Goal: Information Seeking & Learning: Learn about a topic

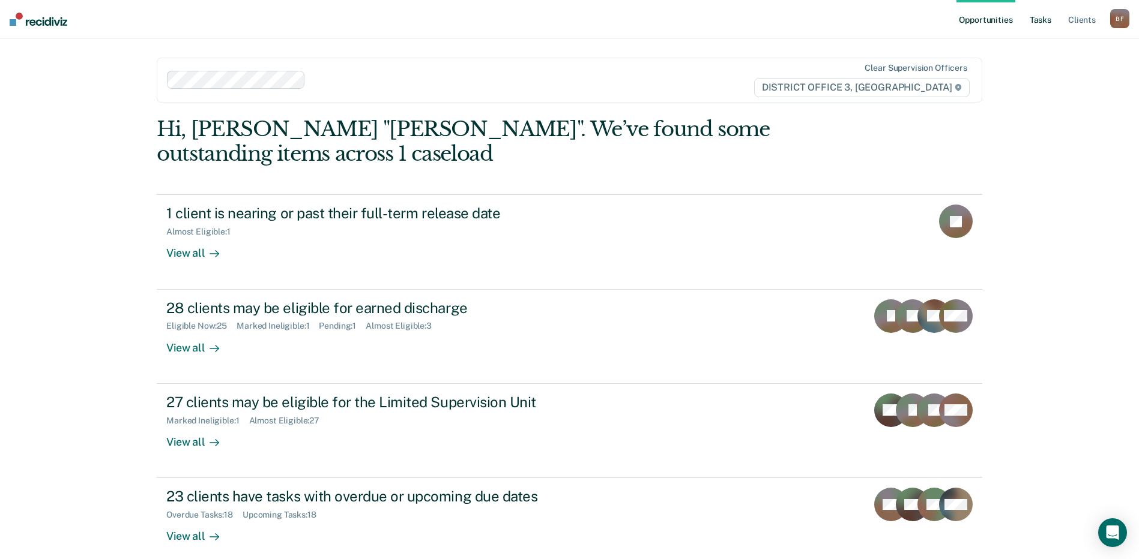
click at [1035, 22] on link "Tasks" at bounding box center [1040, 19] width 26 height 38
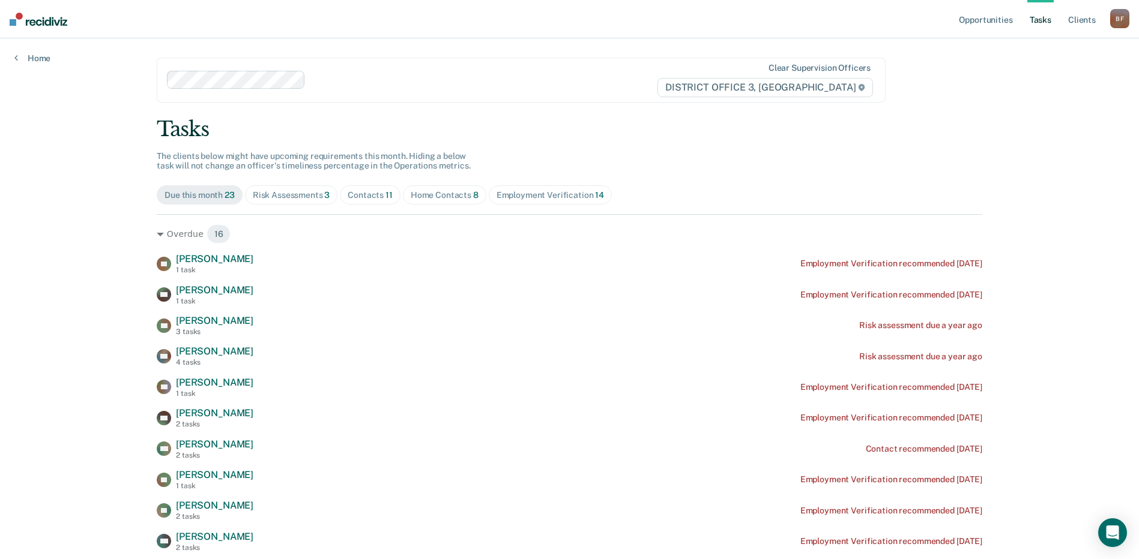
click at [420, 196] on div "Home Contacts 8" at bounding box center [445, 195] width 68 height 10
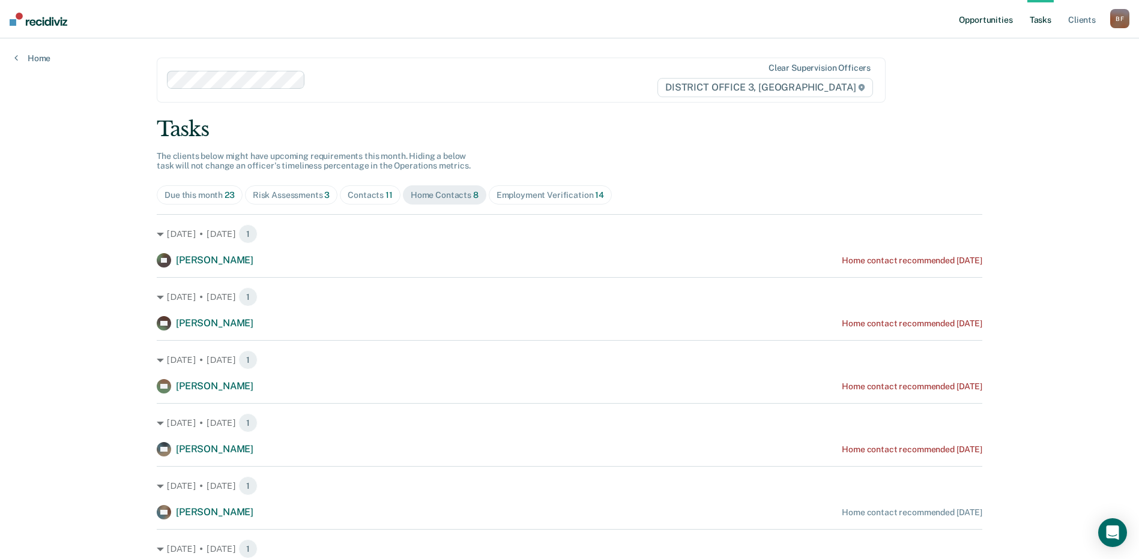
click at [999, 20] on link "Opportunities" at bounding box center [985, 19] width 58 height 38
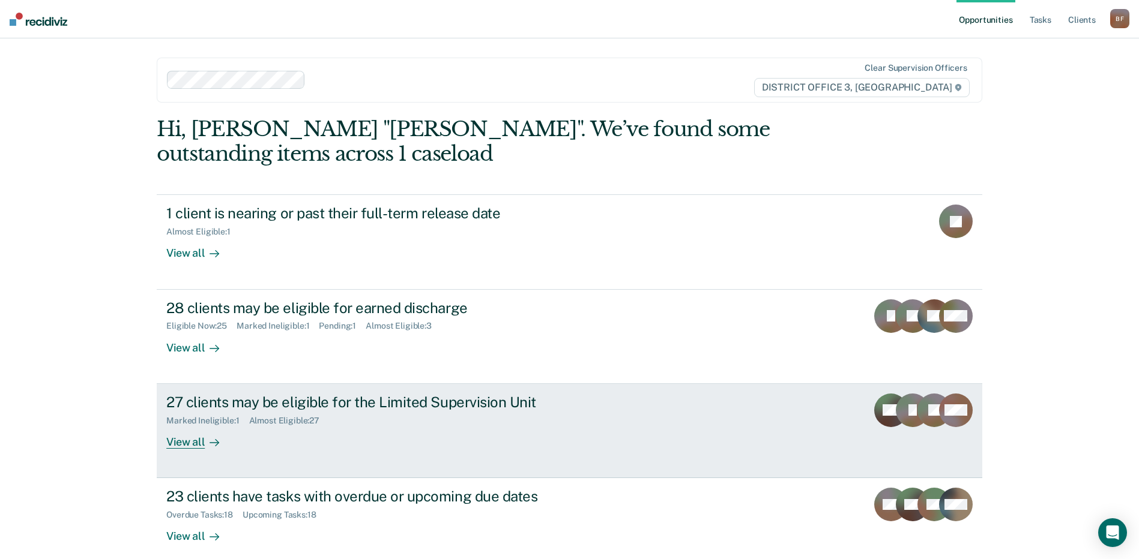
click at [178, 444] on div "View all" at bounding box center [199, 437] width 67 height 23
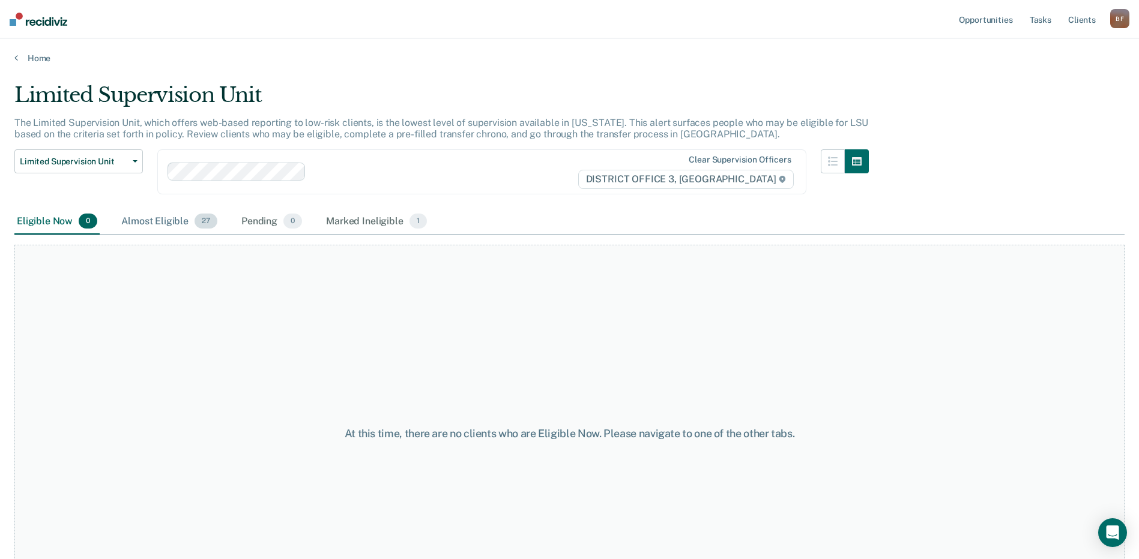
click at [158, 220] on div "Almost Eligible 27" at bounding box center [169, 222] width 101 height 26
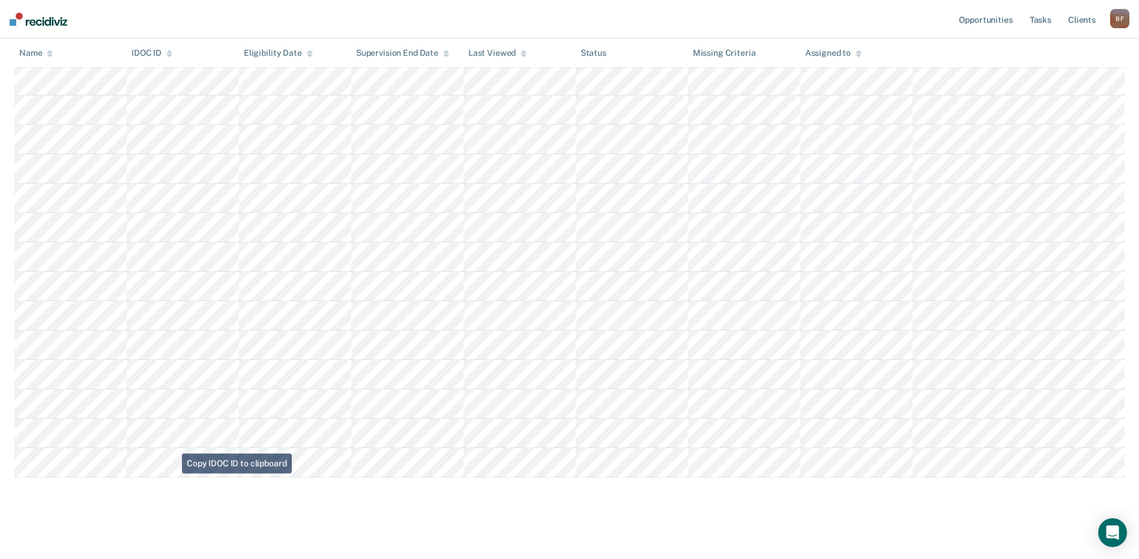
scroll to position [586, 0]
